Goal: Check status: Check status

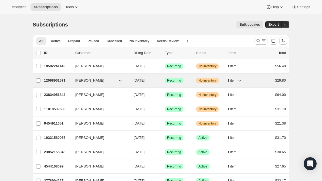
click at [58, 80] on p "12098961571" at bounding box center [57, 80] width 27 height 5
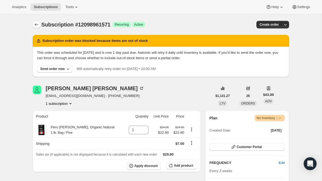
click at [37, 25] on icon "Subscriptions" at bounding box center [36, 24] width 5 height 5
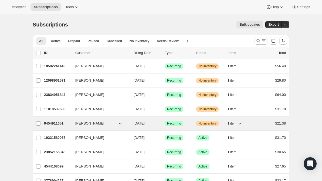
click at [51, 122] on p "9454911651" at bounding box center [57, 123] width 27 height 5
